Goal: Navigation & Orientation: Find specific page/section

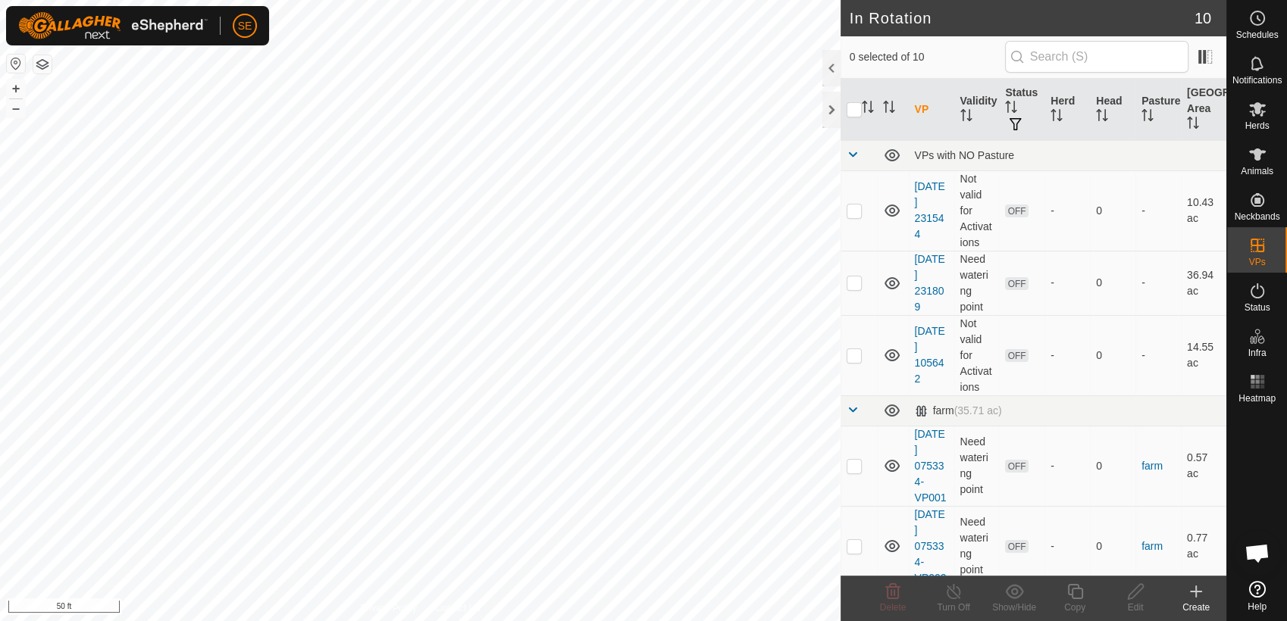
scroll to position [829, 0]
